Goal: Transaction & Acquisition: Obtain resource

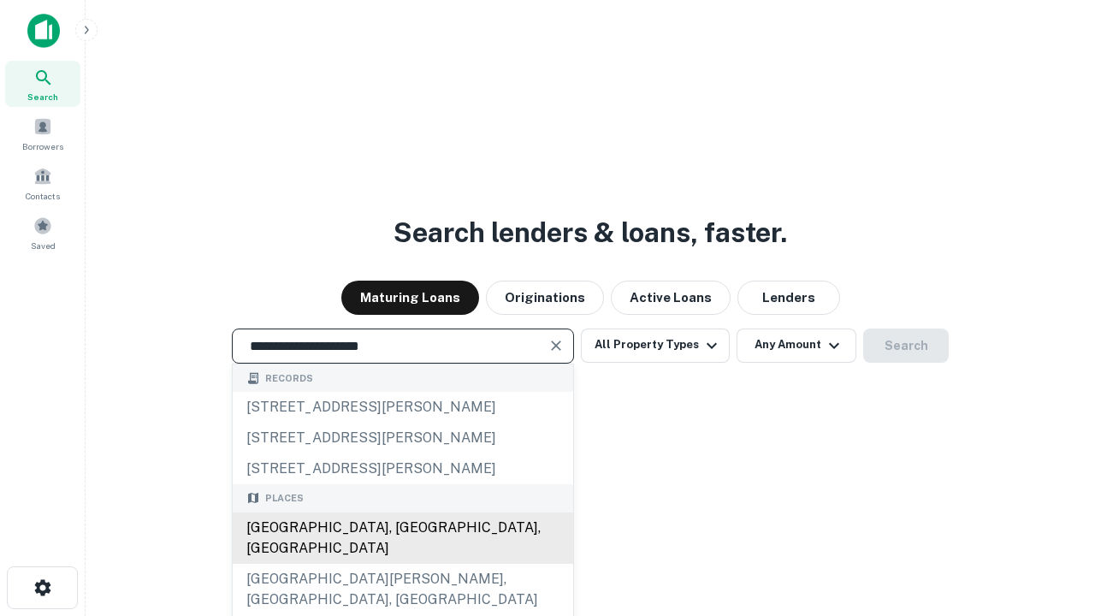
click at [402, 564] on div "[GEOGRAPHIC_DATA], [GEOGRAPHIC_DATA], [GEOGRAPHIC_DATA]" at bounding box center [403, 538] width 341 height 51
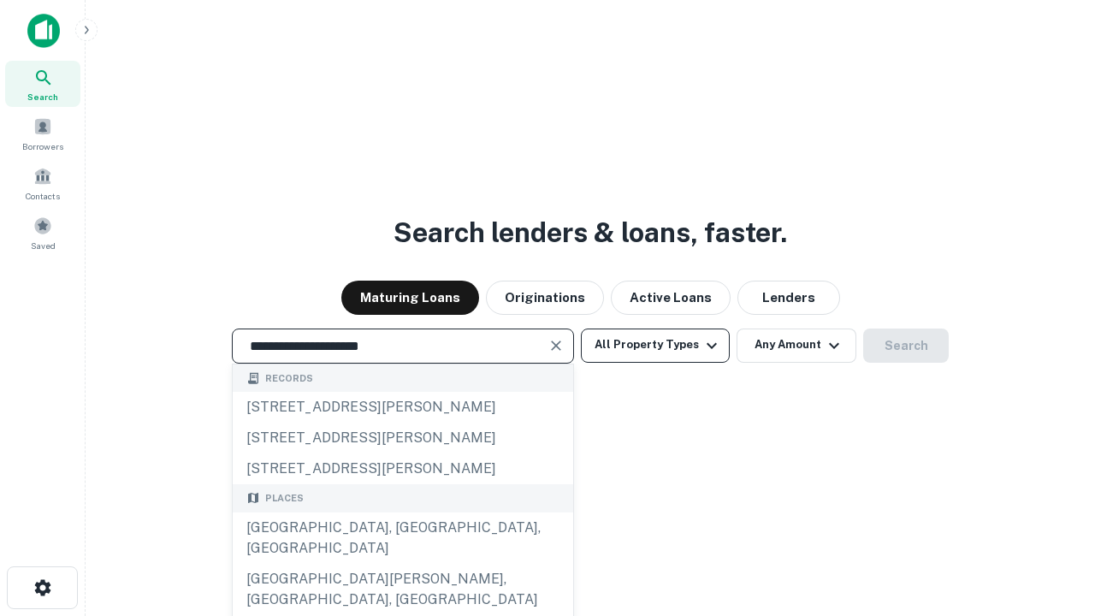
type input "**********"
click at [655, 345] on button "All Property Types" at bounding box center [655, 346] width 149 height 34
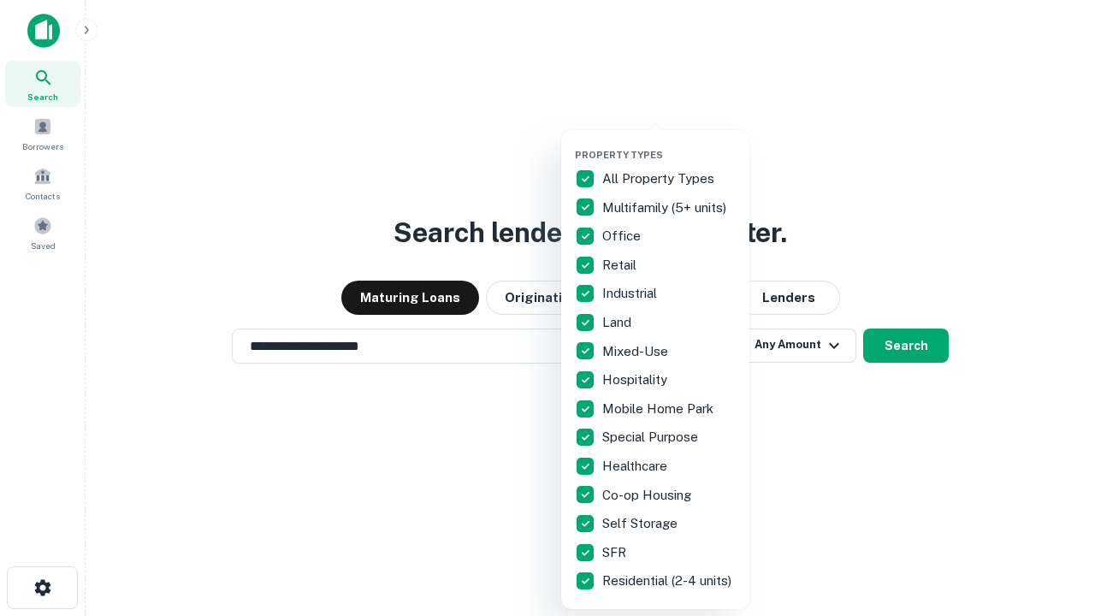
click at [669, 144] on button "button" at bounding box center [669, 144] width 188 height 1
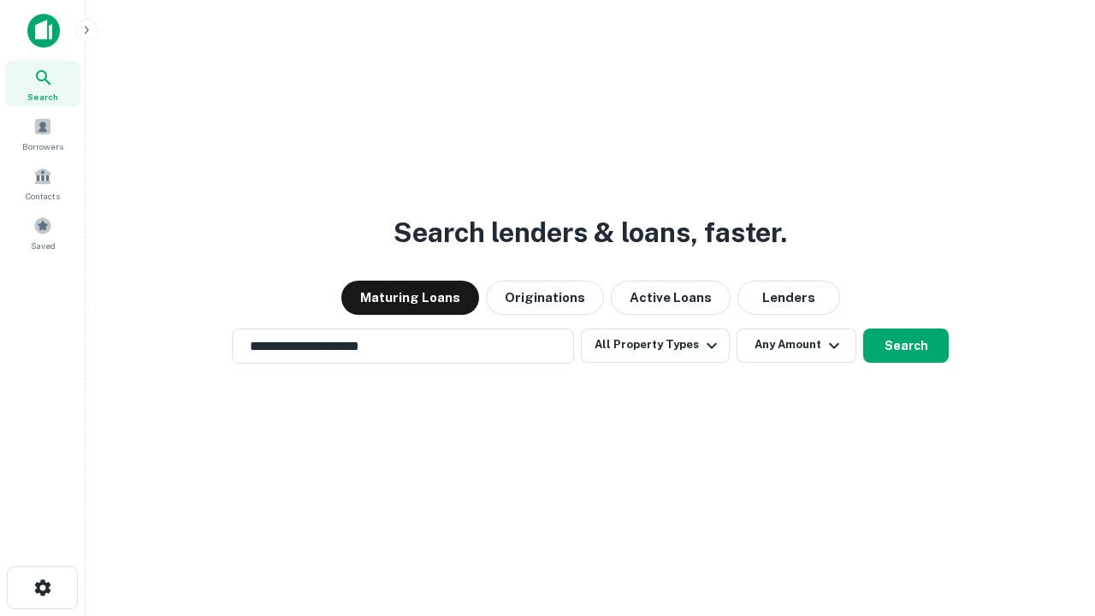
scroll to position [27, 0]
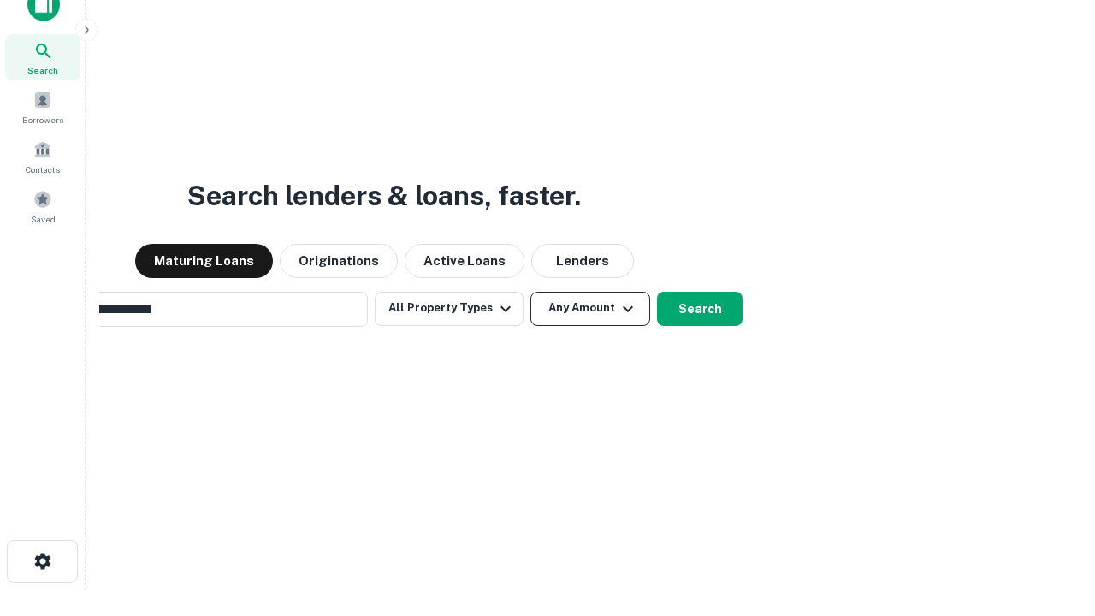
click at [531, 292] on button "Any Amount" at bounding box center [591, 309] width 120 height 34
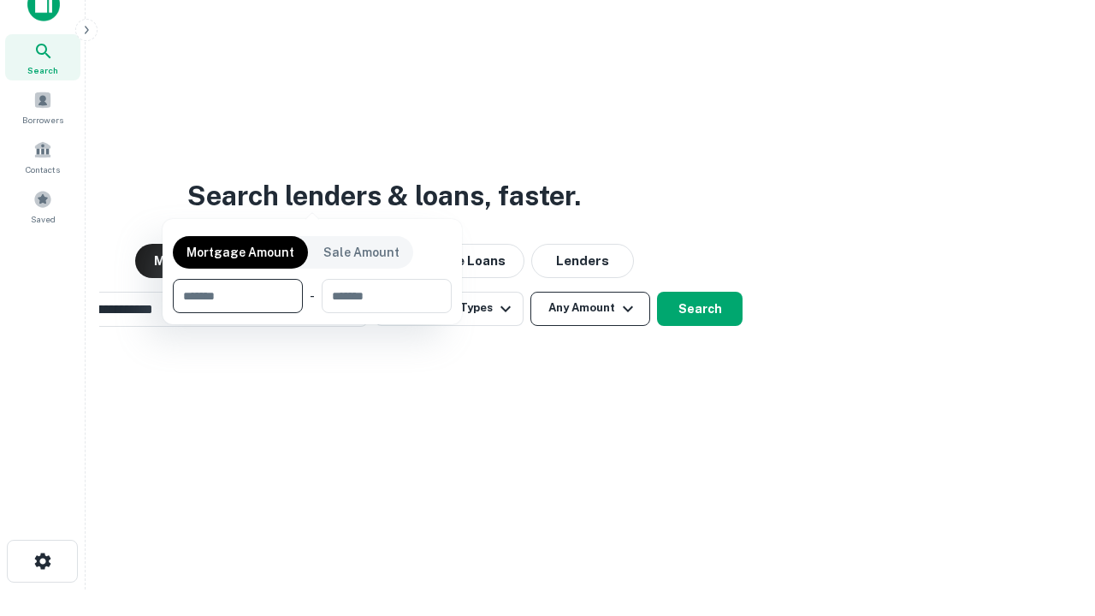
scroll to position [27, 0]
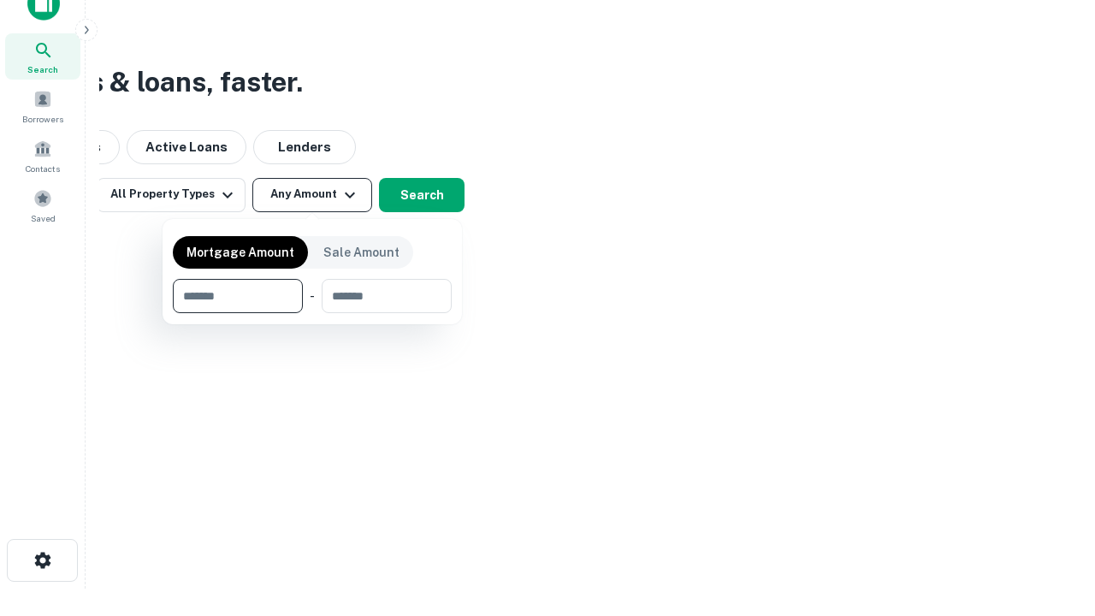
type input "*******"
click at [312, 313] on button "button" at bounding box center [312, 313] width 279 height 1
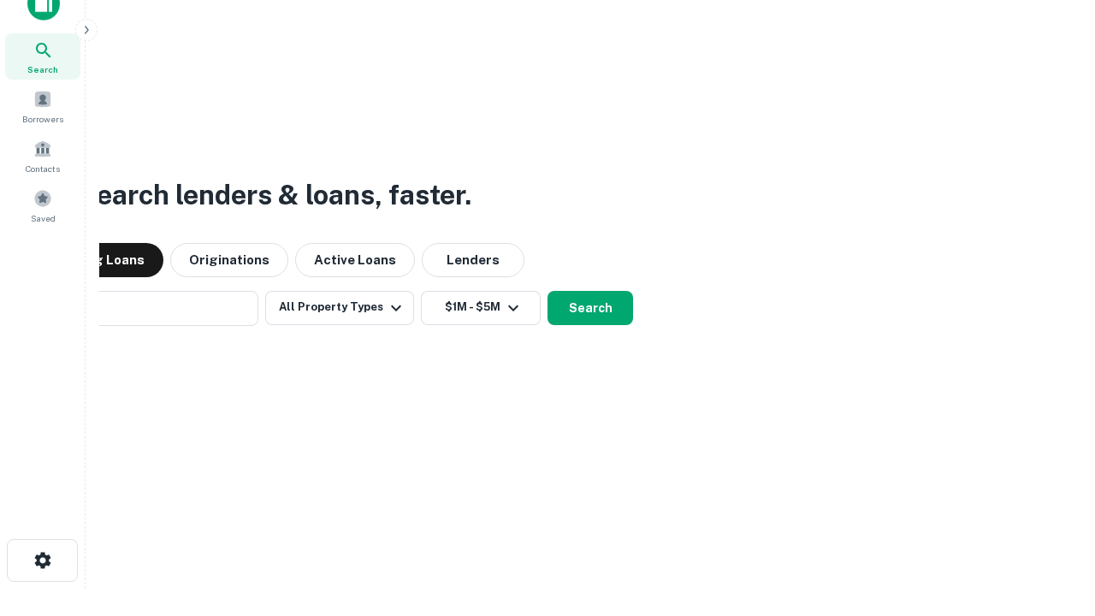
scroll to position [27, 0]
click at [548, 292] on button "Search" at bounding box center [591, 309] width 86 height 34
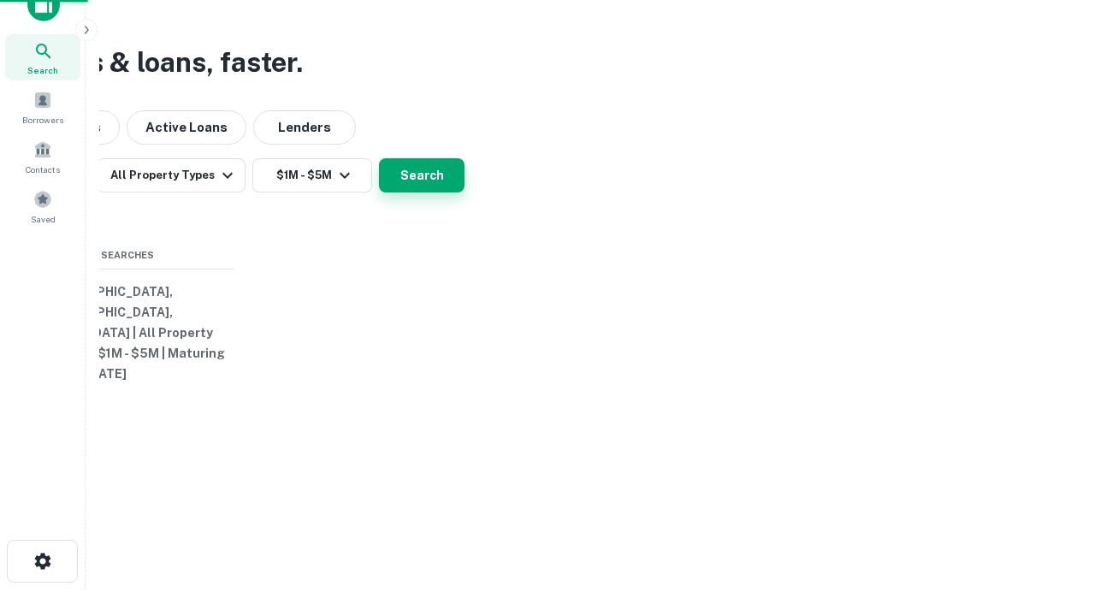
scroll to position [27, 0]
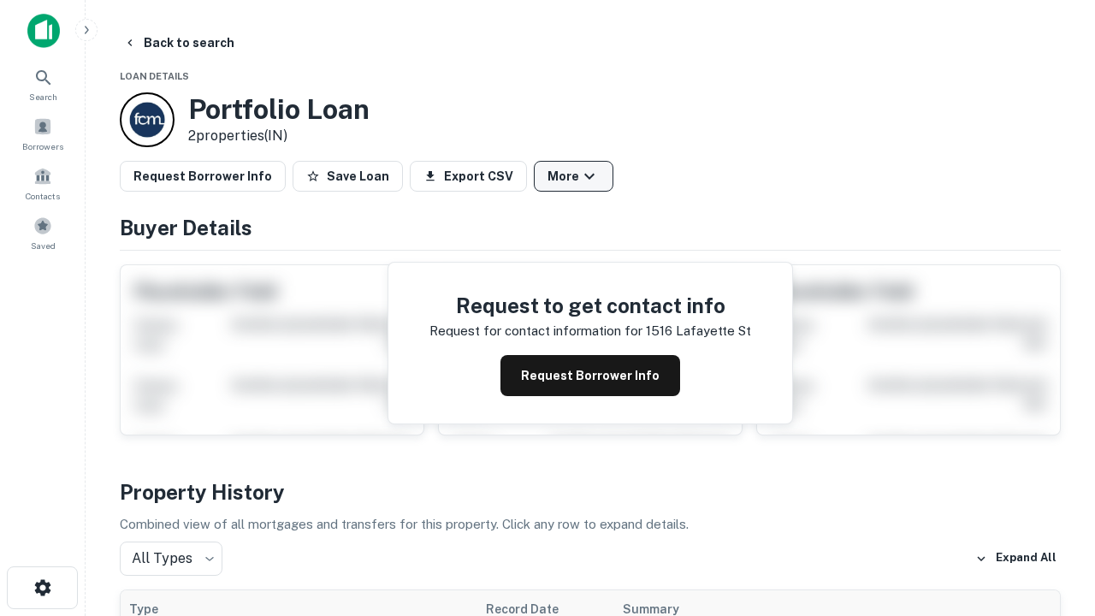
click at [573, 176] on button "More" at bounding box center [574, 176] width 80 height 31
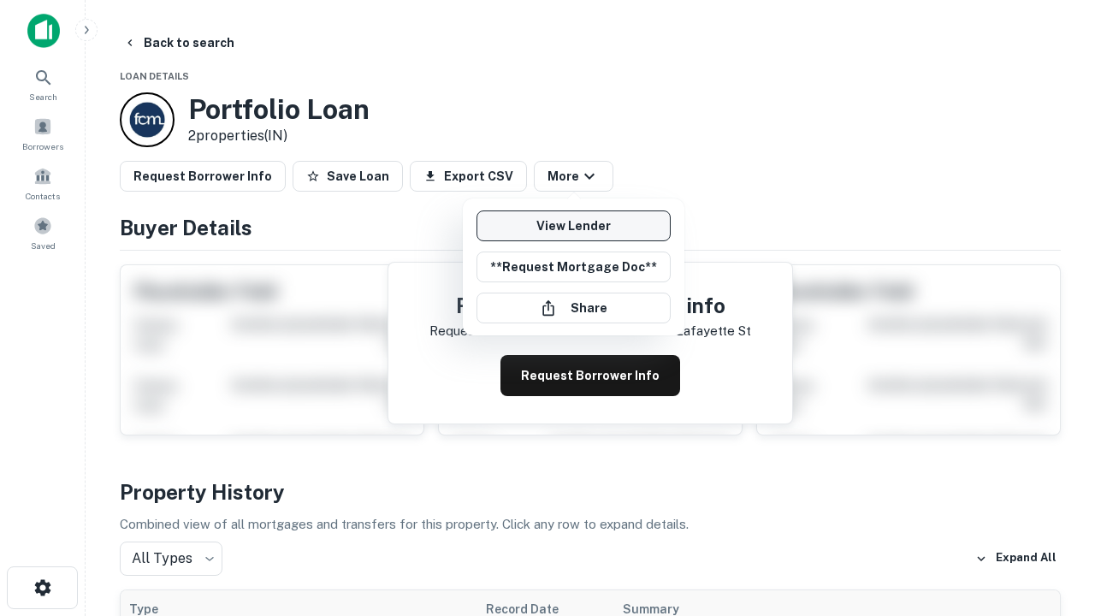
click at [573, 226] on link "View Lender" at bounding box center [574, 225] width 194 height 31
